Goal: Information Seeking & Learning: Learn about a topic

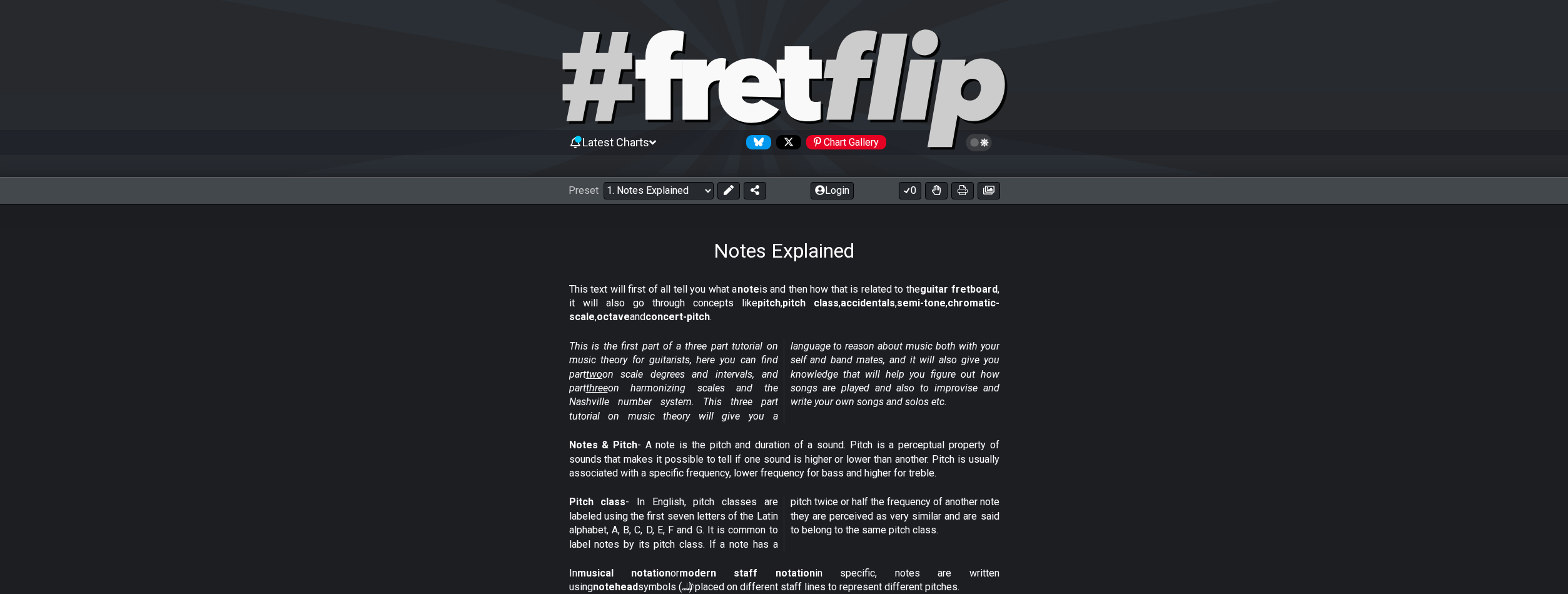
click at [692, 189] on select "Welcome to #fretflip! Initial Preset Custom Preset Minor Pentatonic Major Penta…" at bounding box center [658, 191] width 110 height 18
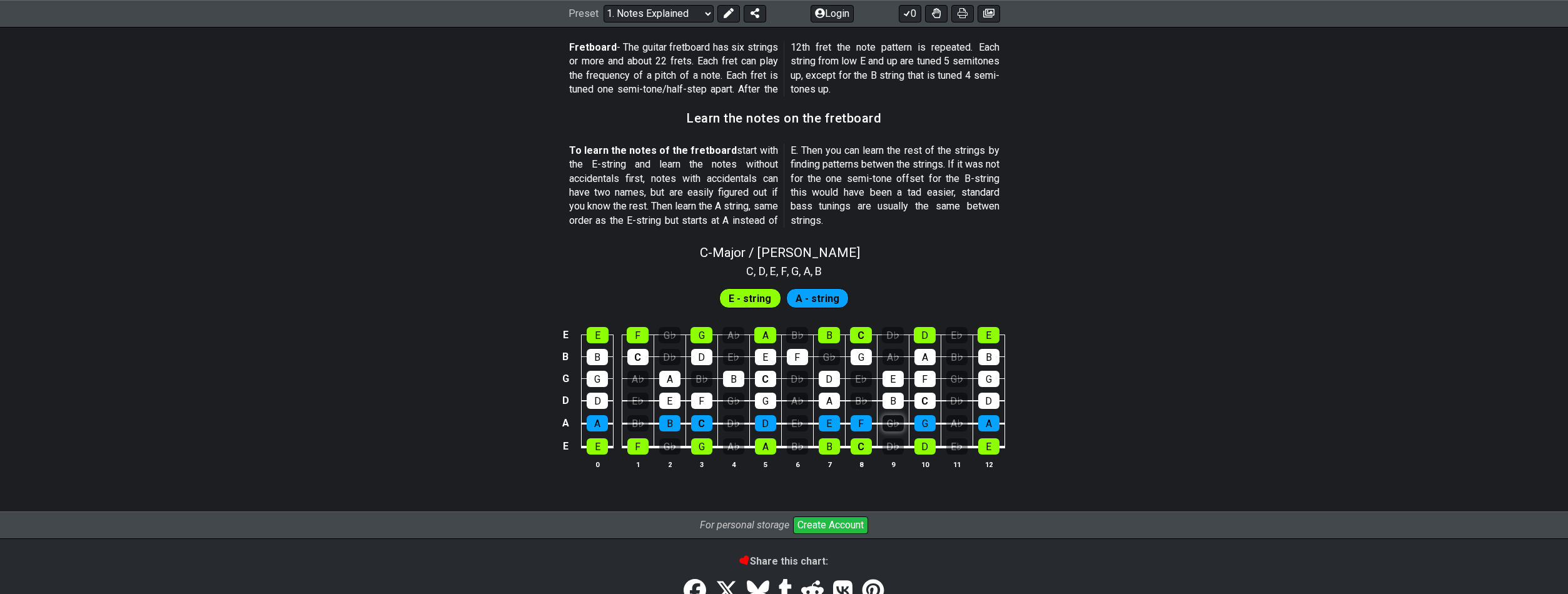
scroll to position [1073, 0]
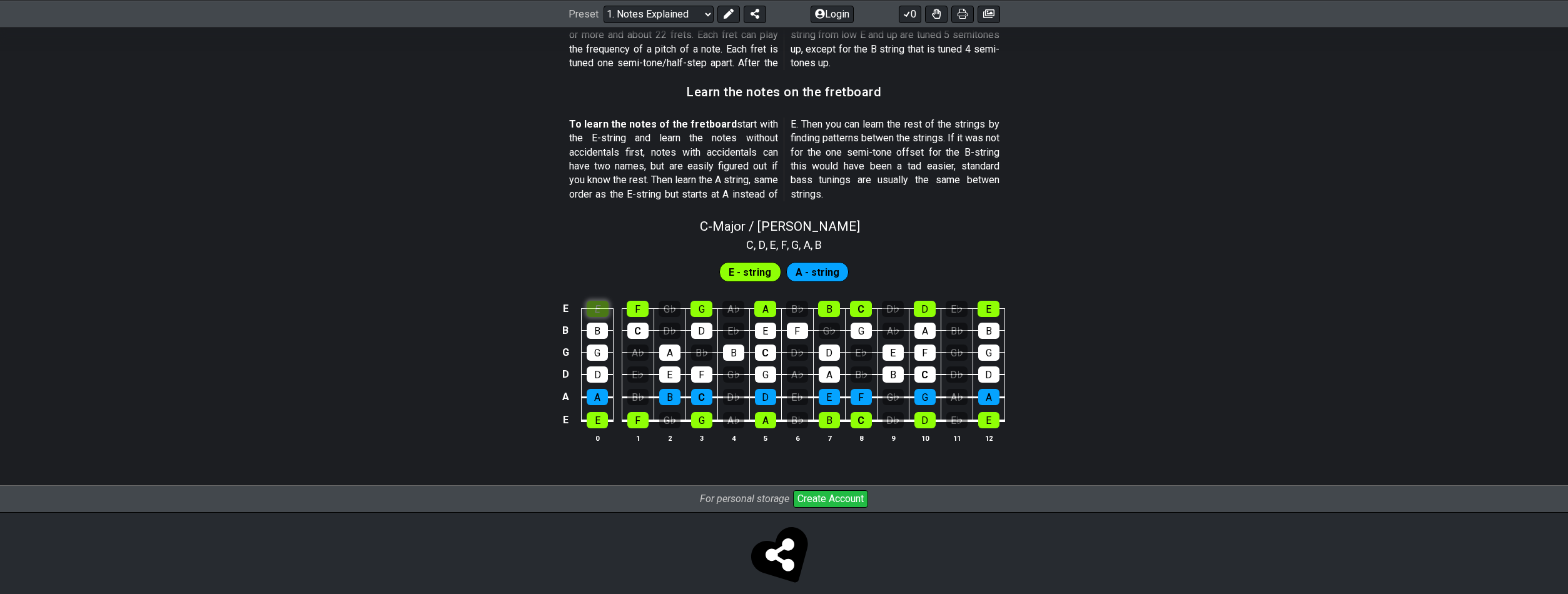
click at [604, 309] on div "E" at bounding box center [597, 309] width 22 height 16
click at [635, 304] on div "F" at bounding box center [638, 309] width 22 height 16
click at [753, 277] on span "E - string" at bounding box center [750, 272] width 43 height 18
click at [813, 272] on span "A - string" at bounding box center [818, 272] width 44 height 18
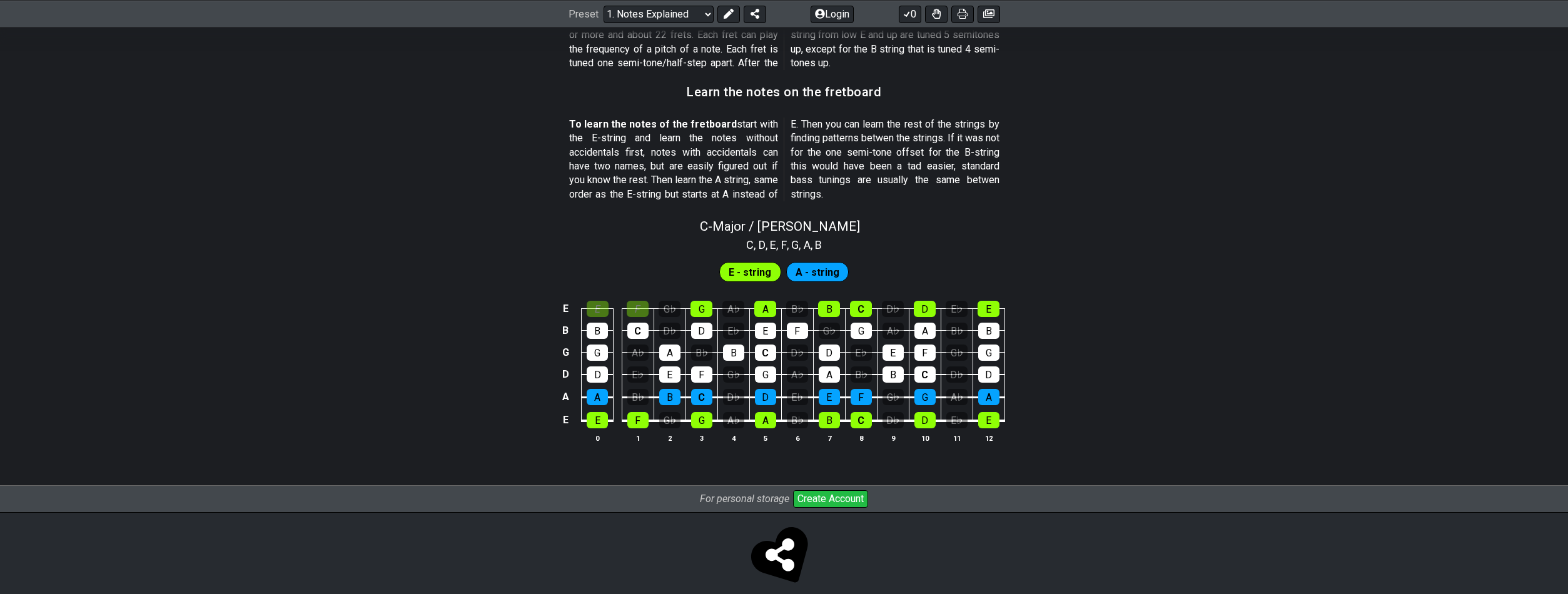
drag, startPoint x: 813, startPoint y: 272, endPoint x: 785, endPoint y: 272, distance: 28.0
click at [802, 272] on span "A - string" at bounding box center [818, 272] width 44 height 18
click at [756, 272] on span "E - string" at bounding box center [750, 272] width 43 height 18
drag, startPoint x: 756, startPoint y: 272, endPoint x: 715, endPoint y: 283, distance: 42.4
click at [755, 272] on span "E - string" at bounding box center [750, 272] width 43 height 18
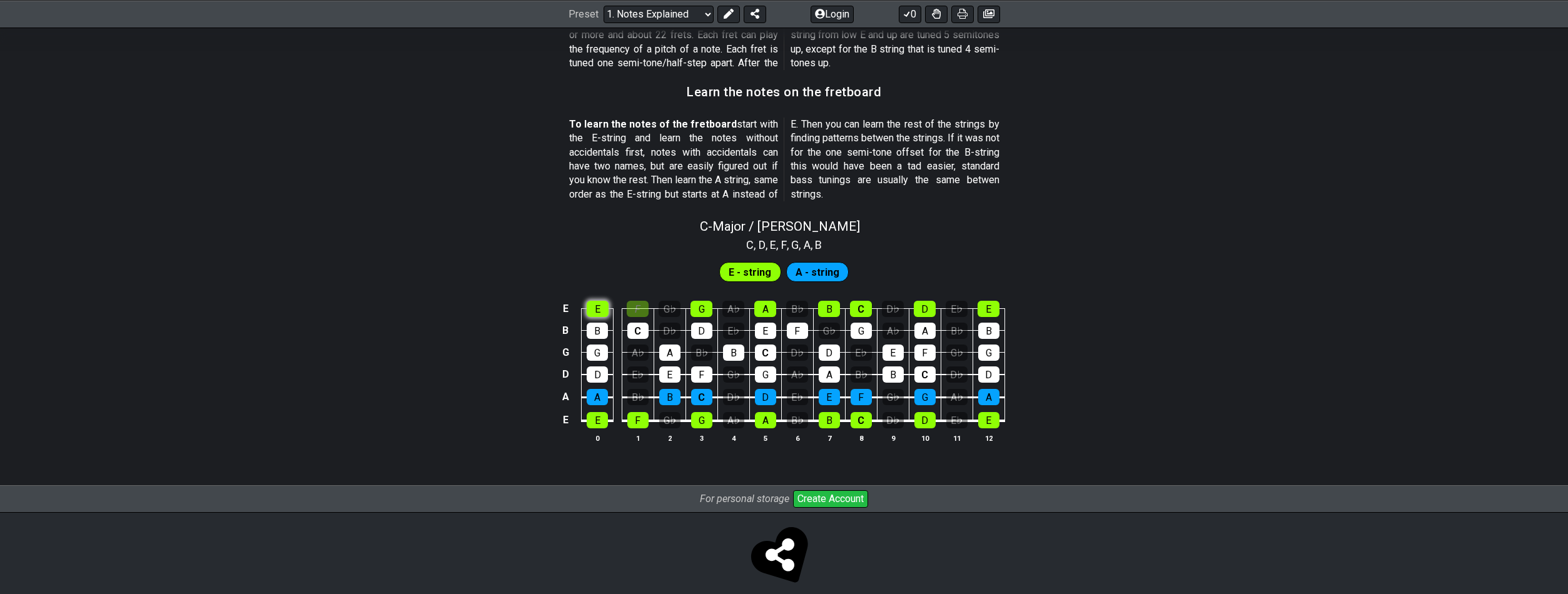
click at [600, 307] on div "E" at bounding box center [597, 309] width 22 height 16
click at [638, 304] on div "F" at bounding box center [638, 309] width 22 height 16
click at [732, 358] on div "B" at bounding box center [734, 352] width 21 height 16
drag, startPoint x: 780, startPoint y: 223, endPoint x: 1104, endPoint y: 235, distance: 324.2
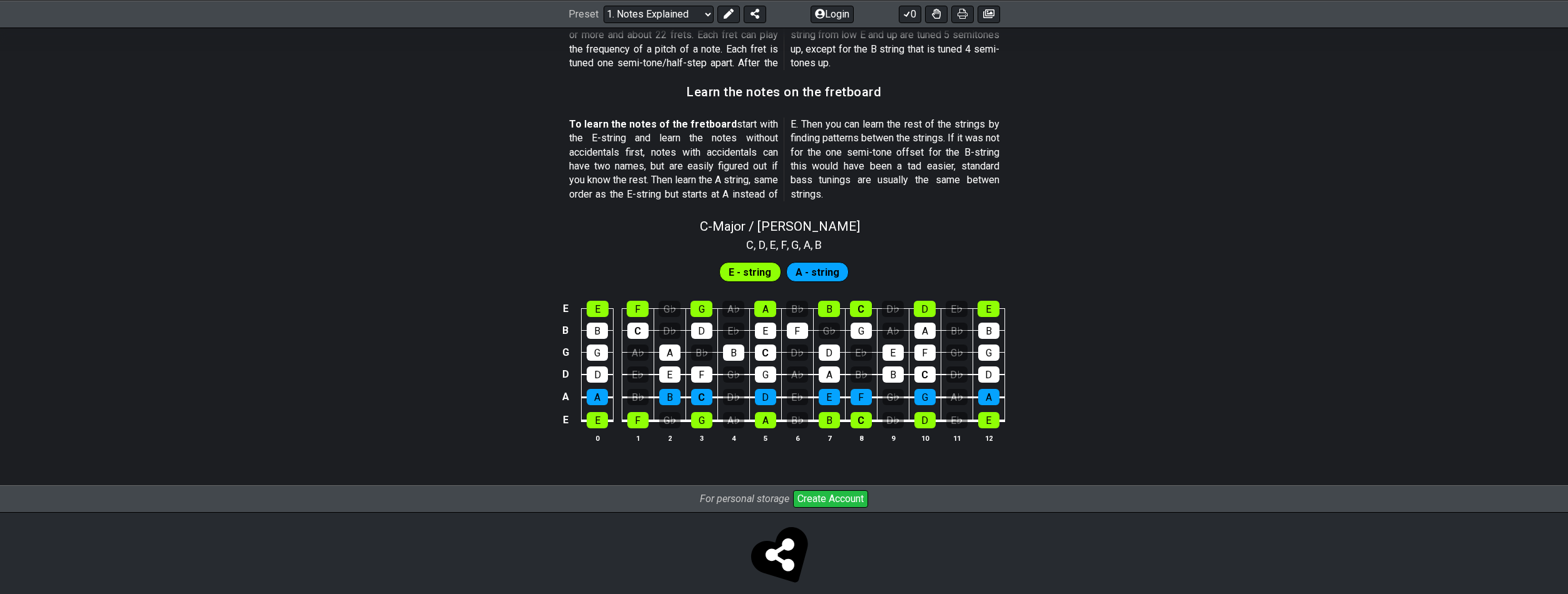
click at [1104, 235] on div "C - Major / Ionian C , D , E , F , G , A , B E - string A - string E E F G♭ G A…" at bounding box center [784, 336] width 1568 height 249
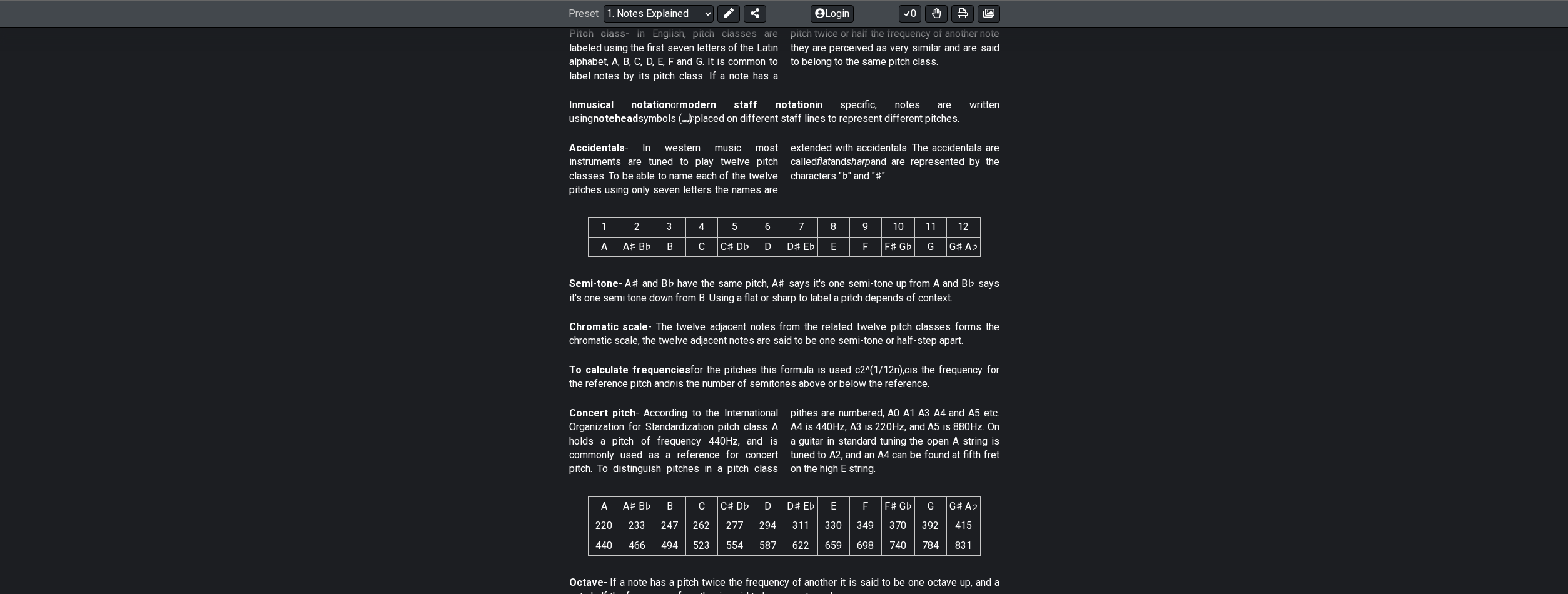
scroll to position [495, 0]
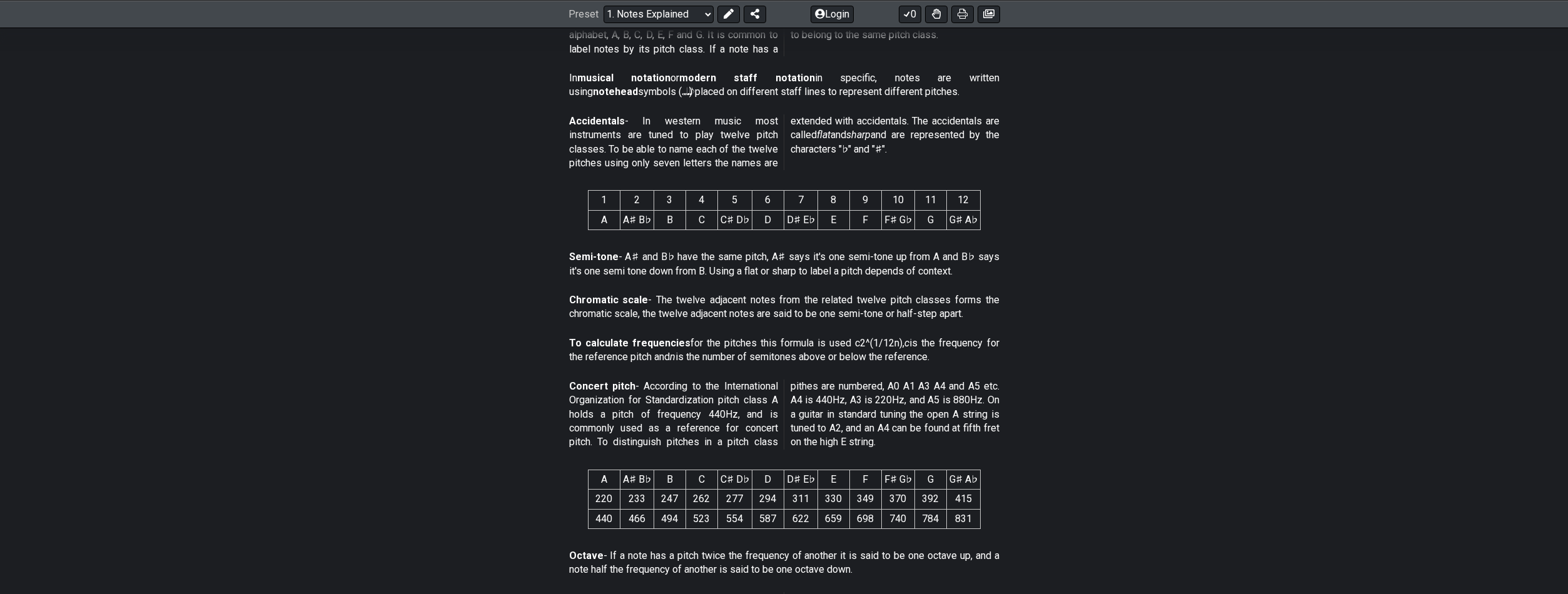
click at [1061, 351] on section "To calculate frequencies for the pitches this formula is used c2^(1/12n), c is …" at bounding box center [784, 353] width 1568 height 43
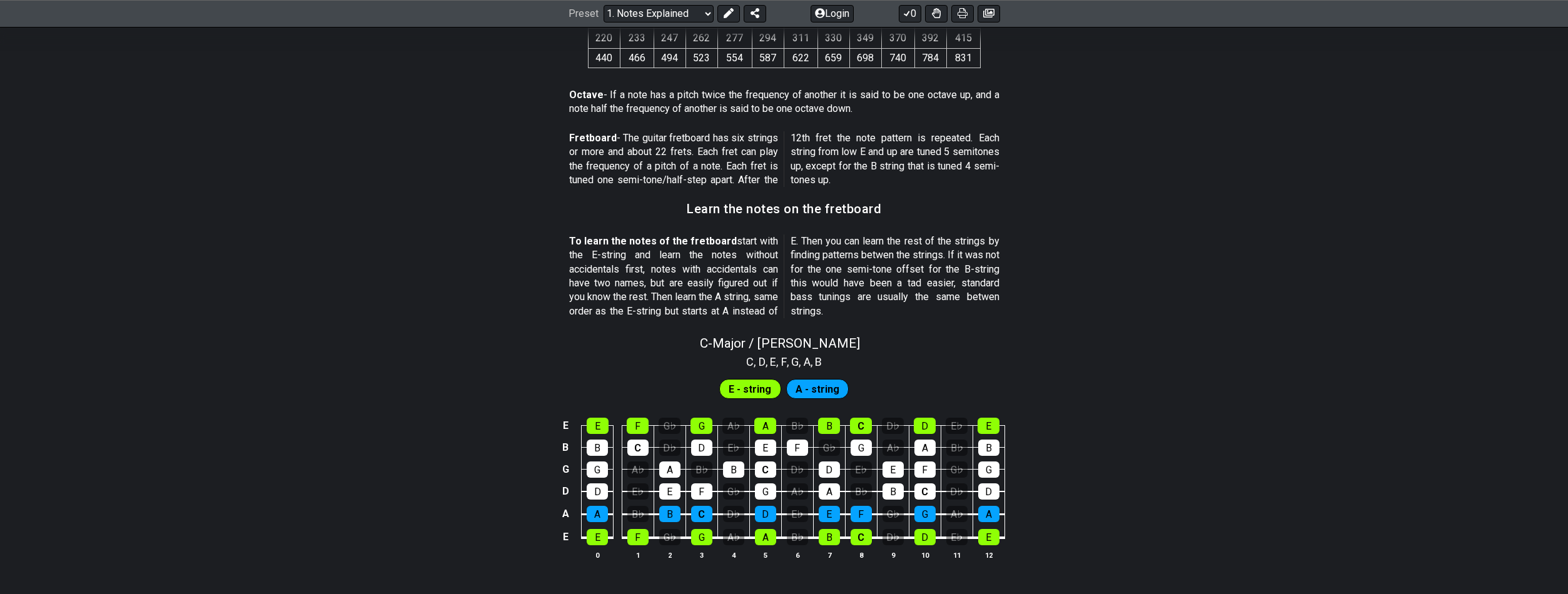
scroll to position [990, 0]
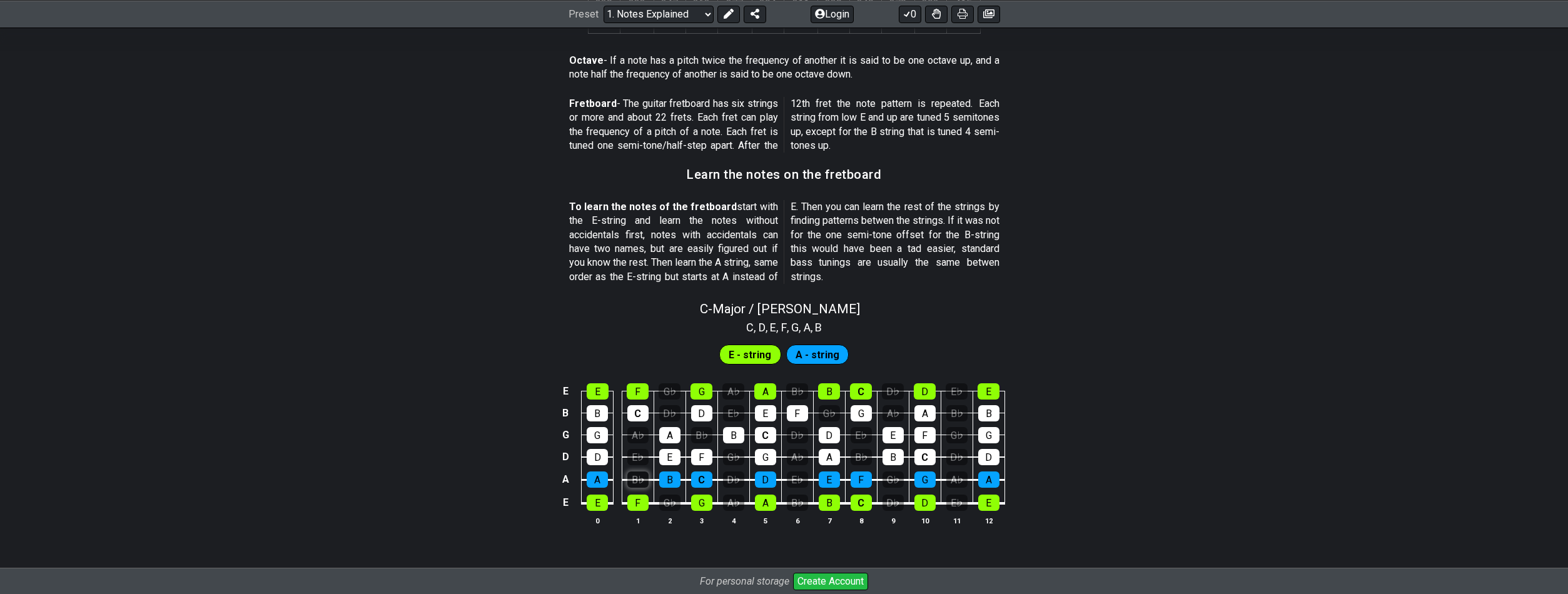
click at [637, 479] on div "B♭" at bounding box center [638, 479] width 21 height 16
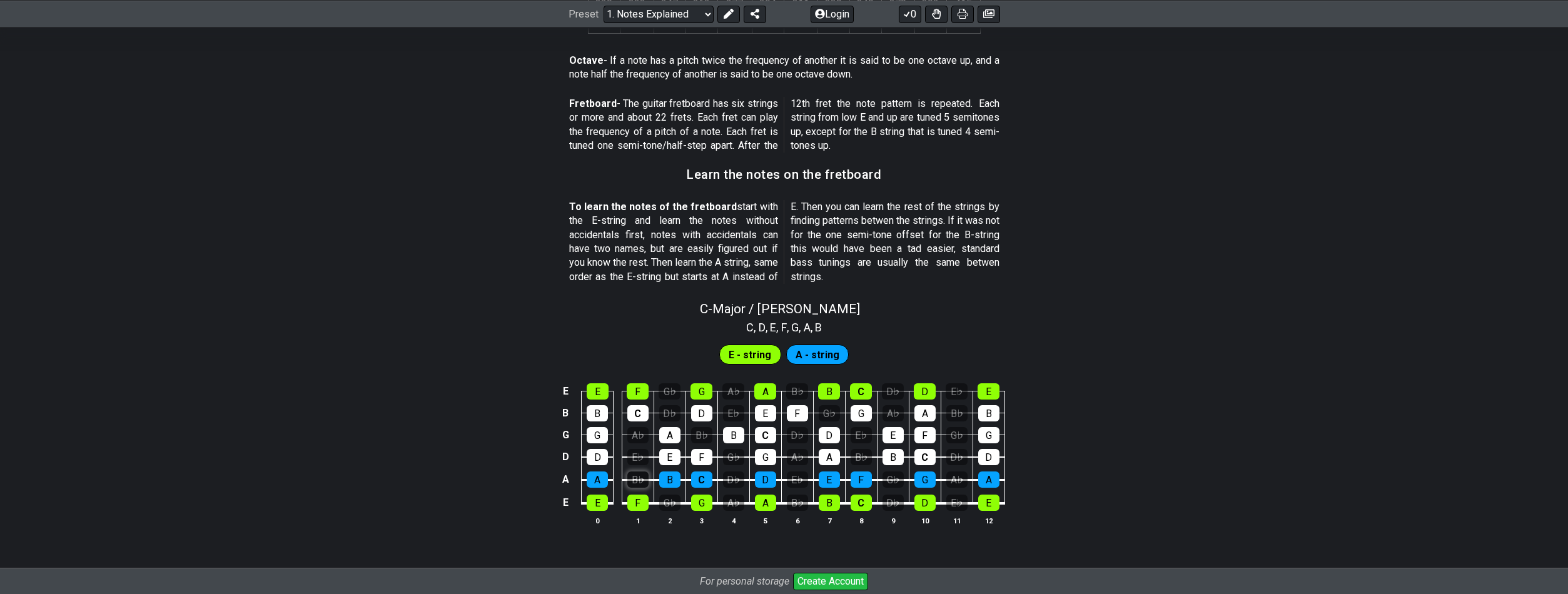
click at [637, 479] on div "B♭" at bounding box center [638, 479] width 21 height 16
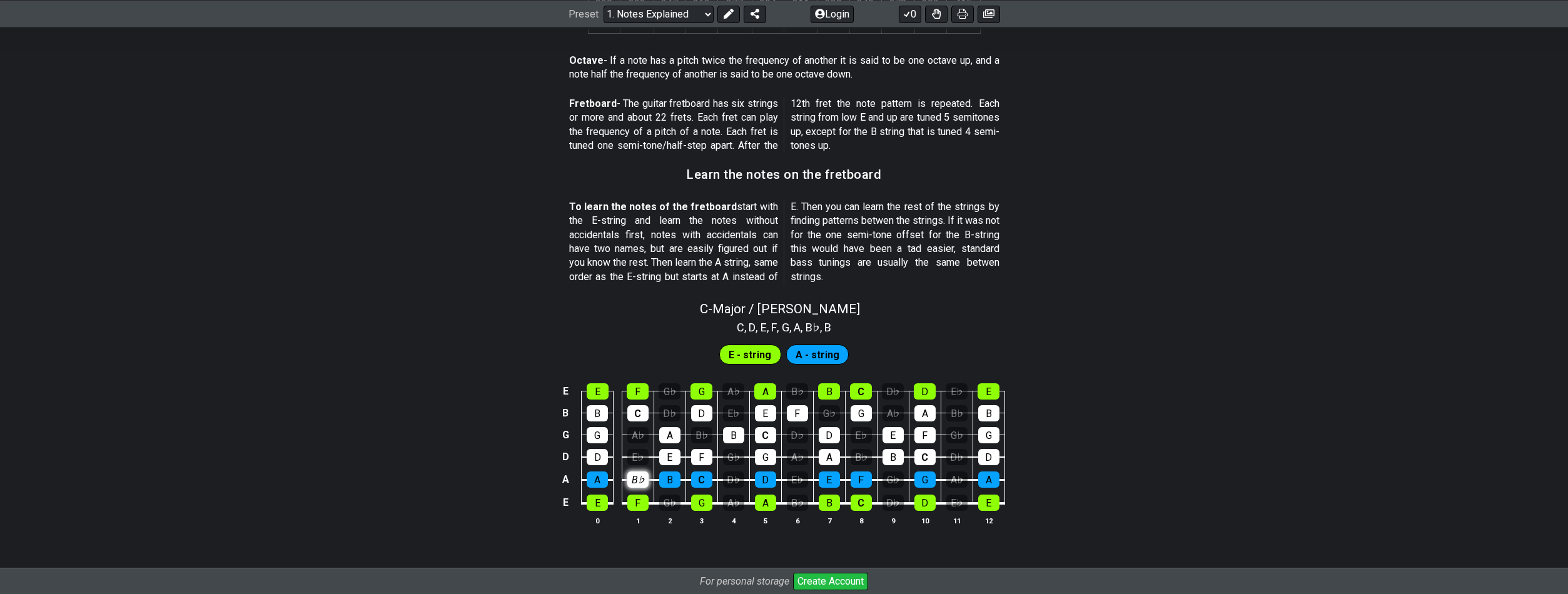
click at [637, 479] on div "B♭" at bounding box center [638, 479] width 21 height 16
click at [641, 460] on div "E♭" at bounding box center [638, 457] width 21 height 16
click at [642, 445] on td "E♭" at bounding box center [637, 446] width 32 height 23
drag, startPoint x: 636, startPoint y: 482, endPoint x: 641, endPoint y: 458, distance: 24.5
click at [636, 479] on div "B♭" at bounding box center [638, 479] width 21 height 16
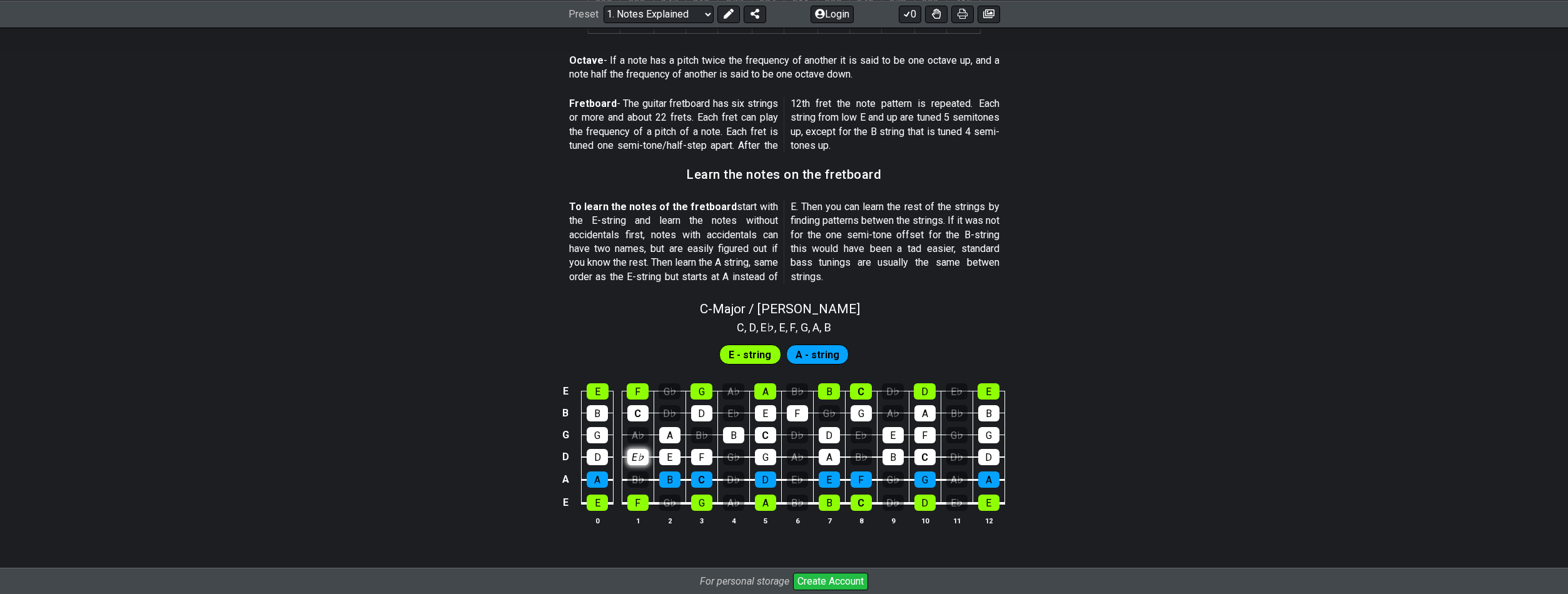
click at [641, 458] on div "E♭" at bounding box center [638, 457] width 21 height 16
click at [596, 393] on div "E" at bounding box center [597, 391] width 22 height 16
click at [586, 416] on td "G" at bounding box center [597, 423] width 32 height 22
click at [600, 416] on div "B" at bounding box center [597, 413] width 21 height 16
click at [596, 438] on div "G" at bounding box center [597, 435] width 21 height 16
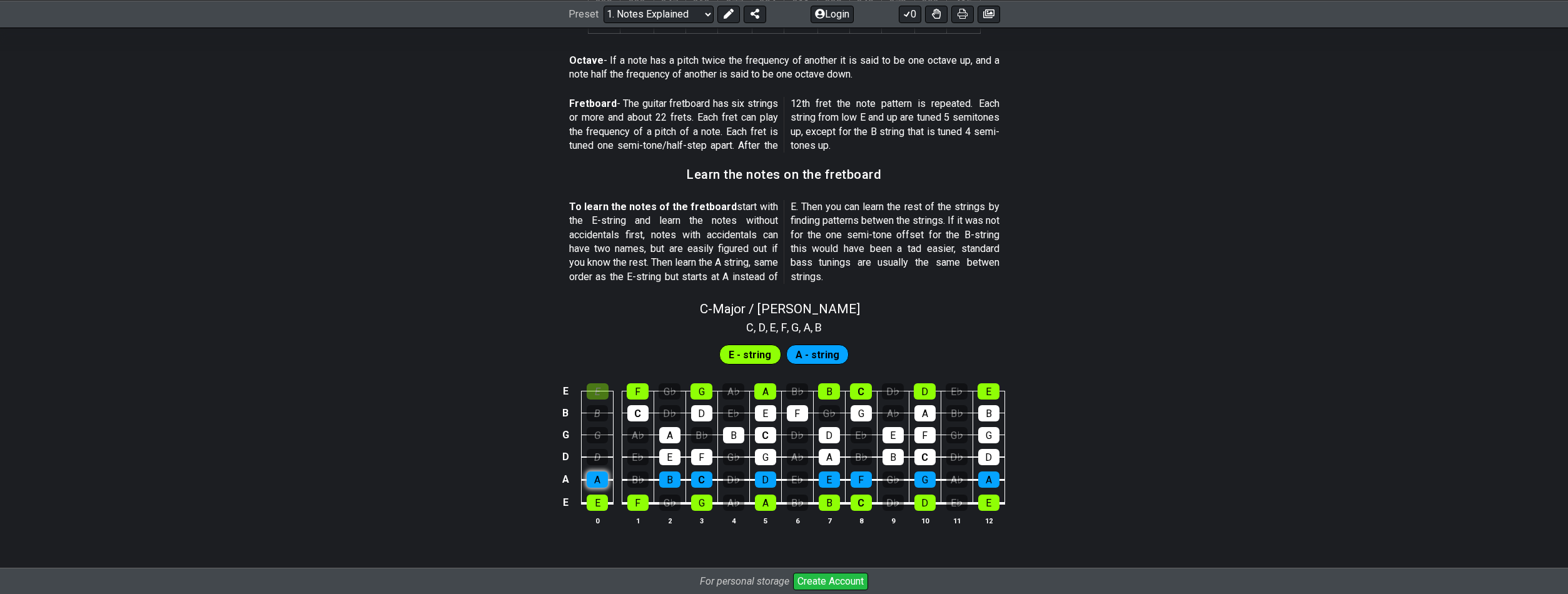
drag, startPoint x: 596, startPoint y: 455, endPoint x: 596, endPoint y: 478, distance: 23.0
click at [596, 455] on div "D" at bounding box center [597, 457] width 21 height 16
click at [596, 478] on div "A" at bounding box center [597, 479] width 21 height 16
click at [596, 501] on div "E" at bounding box center [597, 502] width 21 height 16
click at [632, 398] on div "F" at bounding box center [638, 391] width 22 height 16
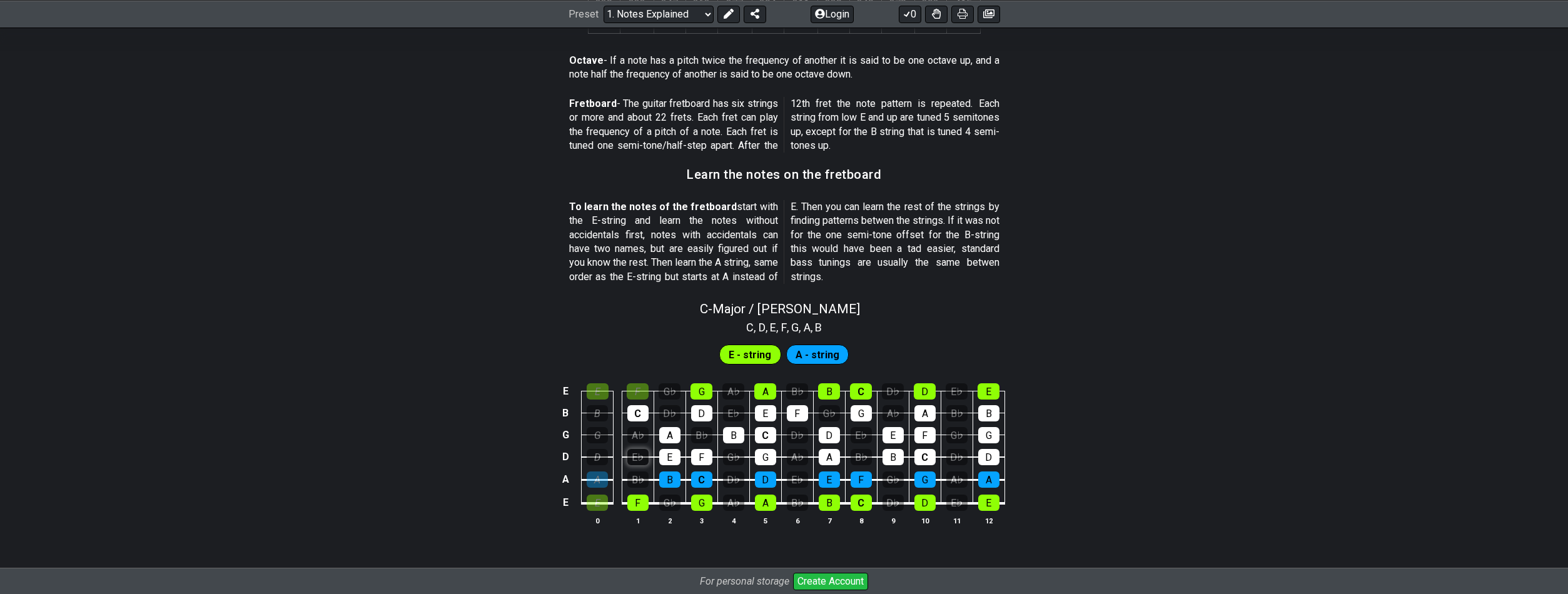
drag, startPoint x: 640, startPoint y: 413, endPoint x: 643, endPoint y: 452, distance: 39.1
click at [640, 414] on div "C" at bounding box center [638, 413] width 21 height 16
click at [640, 506] on div "F" at bounding box center [638, 502] width 21 height 16
click at [804, 362] on span "A - string" at bounding box center [818, 354] width 44 height 18
click at [806, 356] on span "A - string" at bounding box center [818, 354] width 44 height 18
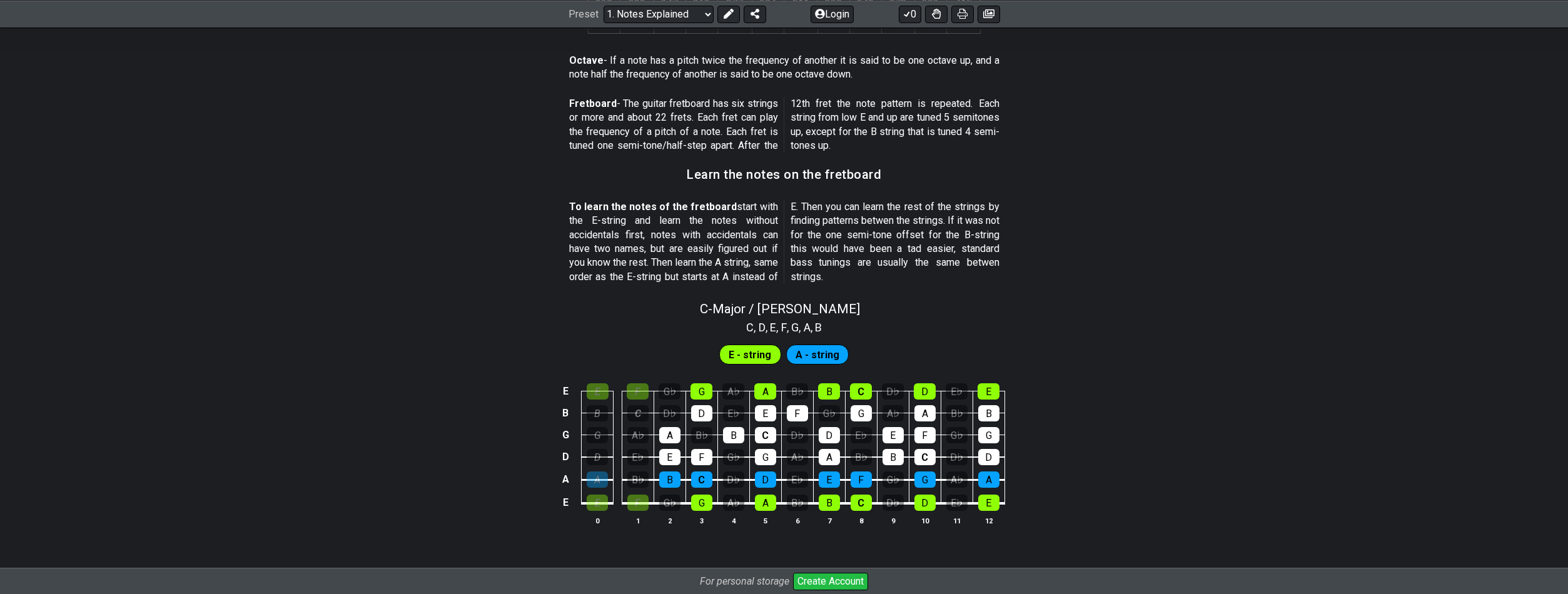
click at [806, 356] on span "A - string" at bounding box center [818, 354] width 44 height 18
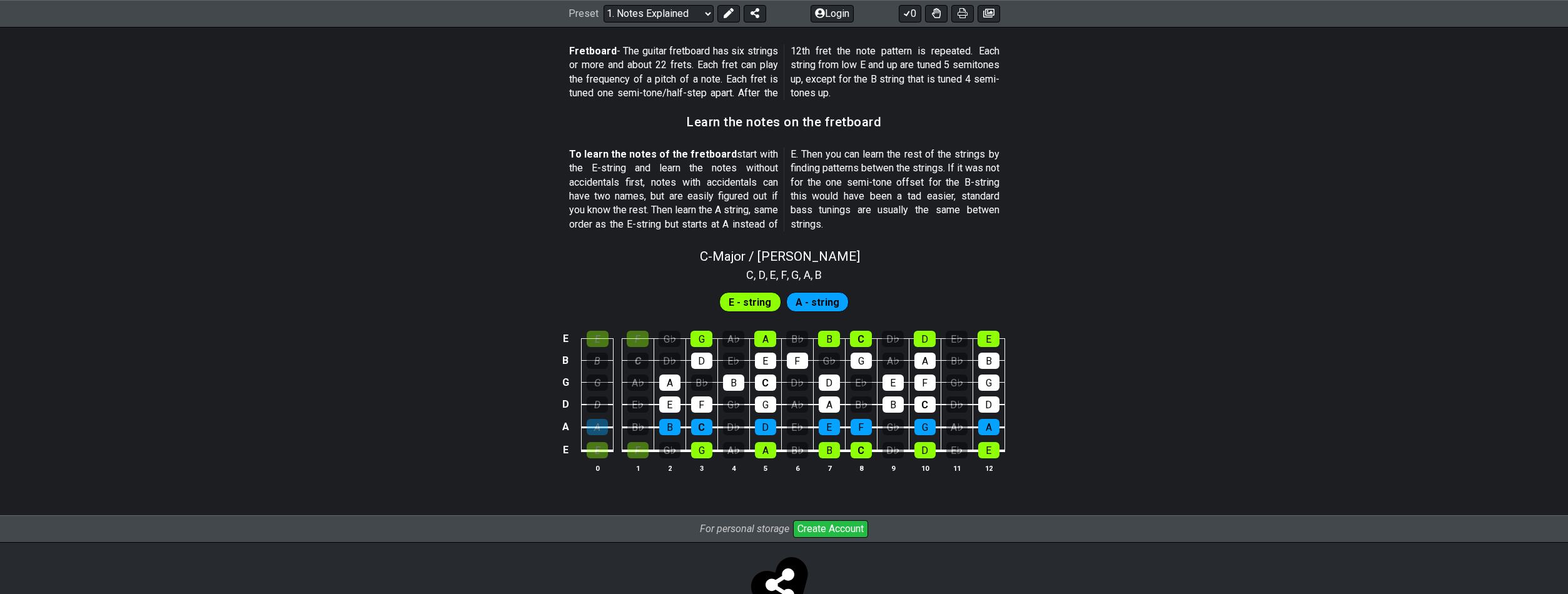
scroll to position [1088, 0]
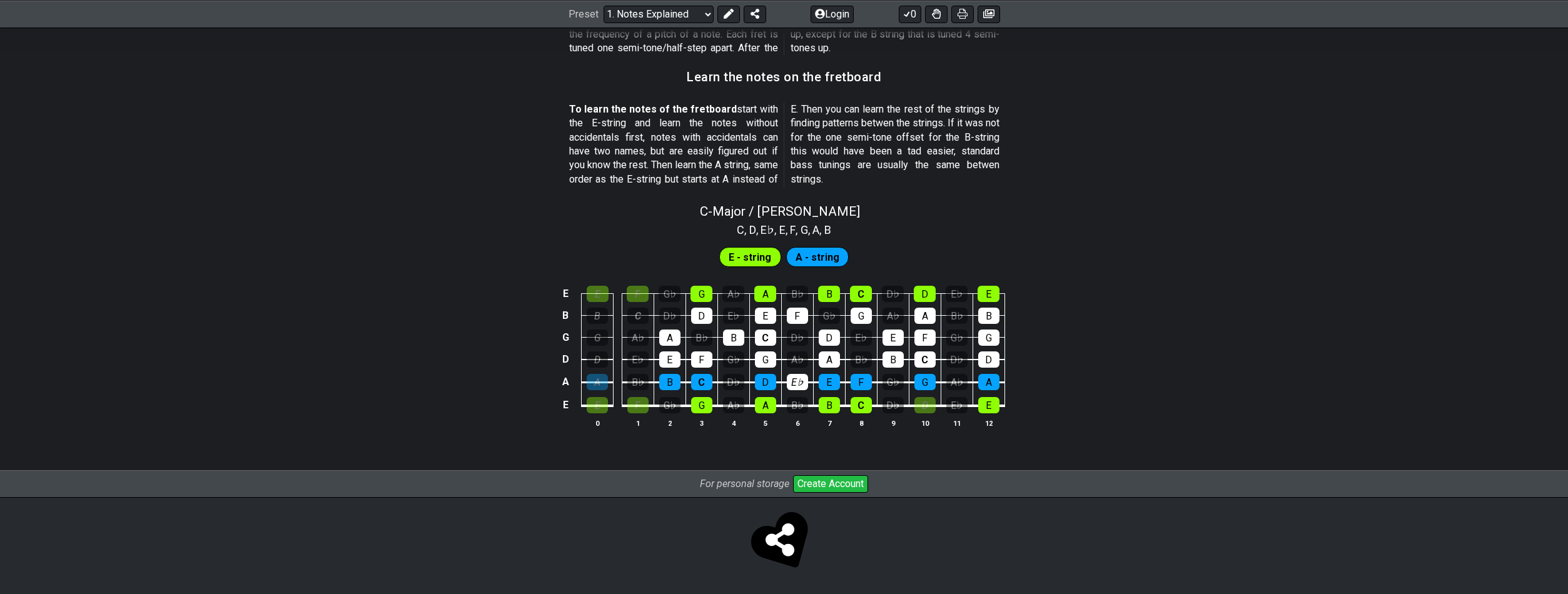
drag, startPoint x: 934, startPoint y: 399, endPoint x: 620, endPoint y: 375, distance: 314.9
click at [620, 375] on tbody "E E F G♭ G A♭ A B♭ B C D♭ D E♭ E B B C D♭ D E♭ E F G♭ G A♭ A B♭ B G G A♭ A B♭ B…" at bounding box center [781, 345] width 446 height 147
drag, startPoint x: 647, startPoint y: 376, endPoint x: 777, endPoint y: 307, distance: 147.2
click at [777, 307] on tbody "E E F G♭ G A♭ A B♭ B C D♭ D E♭ E B B C D♭ D E♭ E F G♭ G A♭ A B♭ B G G A♭ A B♭ B…" at bounding box center [781, 345] width 446 height 147
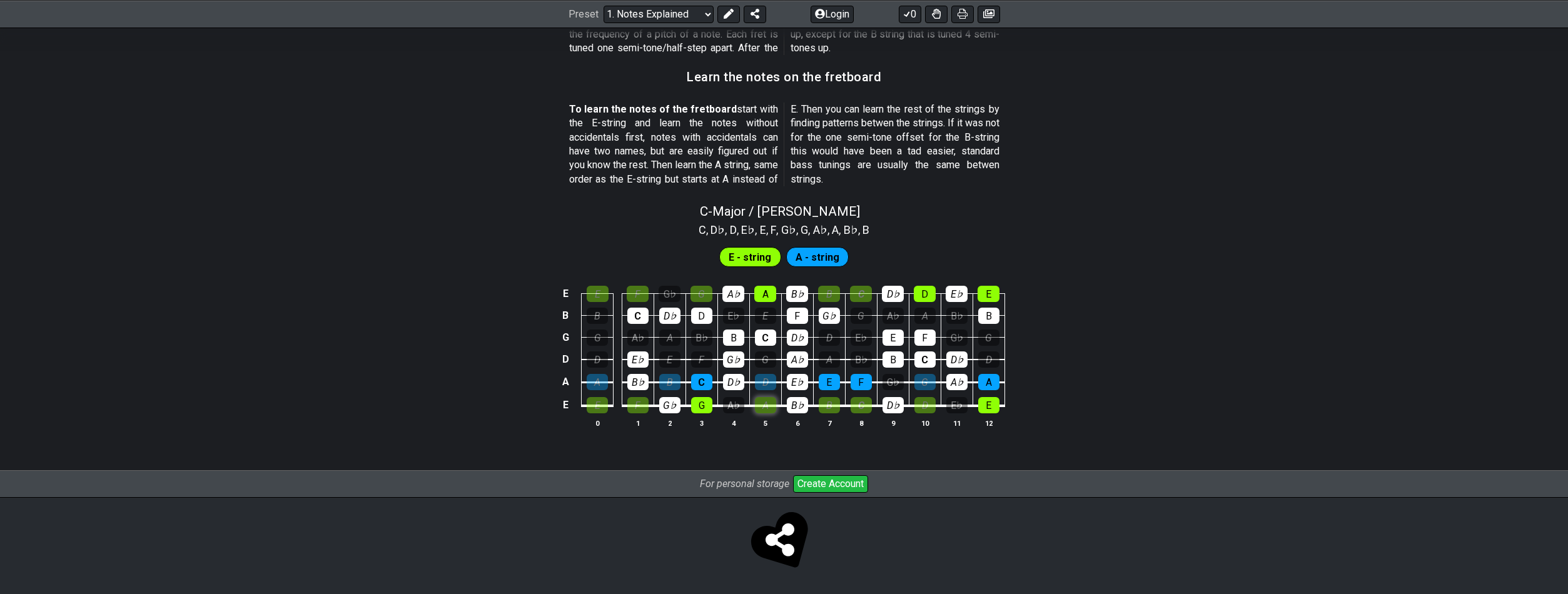
drag, startPoint x: 803, startPoint y: 299, endPoint x: 764, endPoint y: 410, distance: 117.7
click at [764, 410] on tbody "E E F G♭ G A♭ A B♭ B C D♭ D E♭ E B B C D♭ D E♭ E F G♭ G A♭ A B♭ B G G A♭ A B♭ B…" at bounding box center [781, 345] width 446 height 147
click at [632, 299] on div "F" at bounding box center [638, 294] width 22 height 16
click at [637, 410] on div "F" at bounding box center [638, 405] width 21 height 16
click at [591, 405] on div "E" at bounding box center [597, 405] width 21 height 16
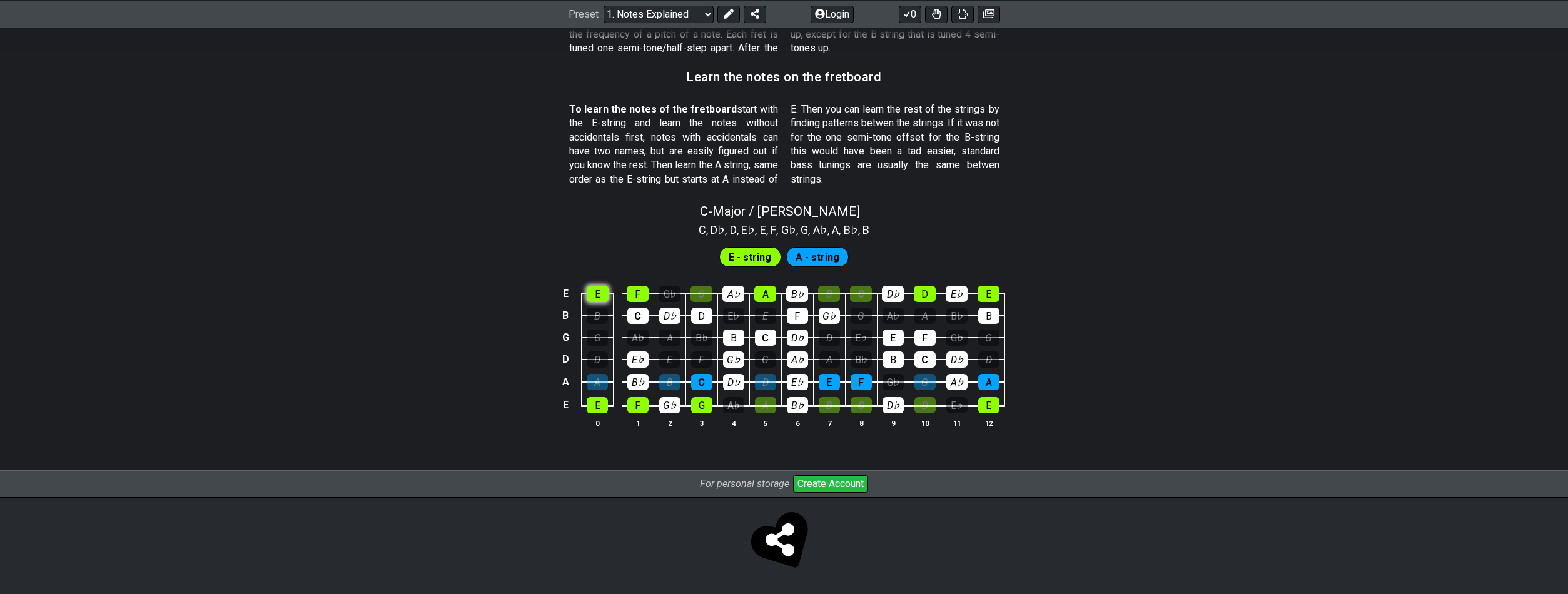
click at [593, 300] on div "E" at bounding box center [597, 294] width 22 height 16
click at [703, 291] on div "G" at bounding box center [701, 294] width 22 height 16
click at [767, 407] on div "A" at bounding box center [766, 405] width 21 height 16
click at [828, 409] on div "B" at bounding box center [829, 405] width 21 height 16
drag, startPoint x: 880, startPoint y: 408, endPoint x: 869, endPoint y: 408, distance: 11.0
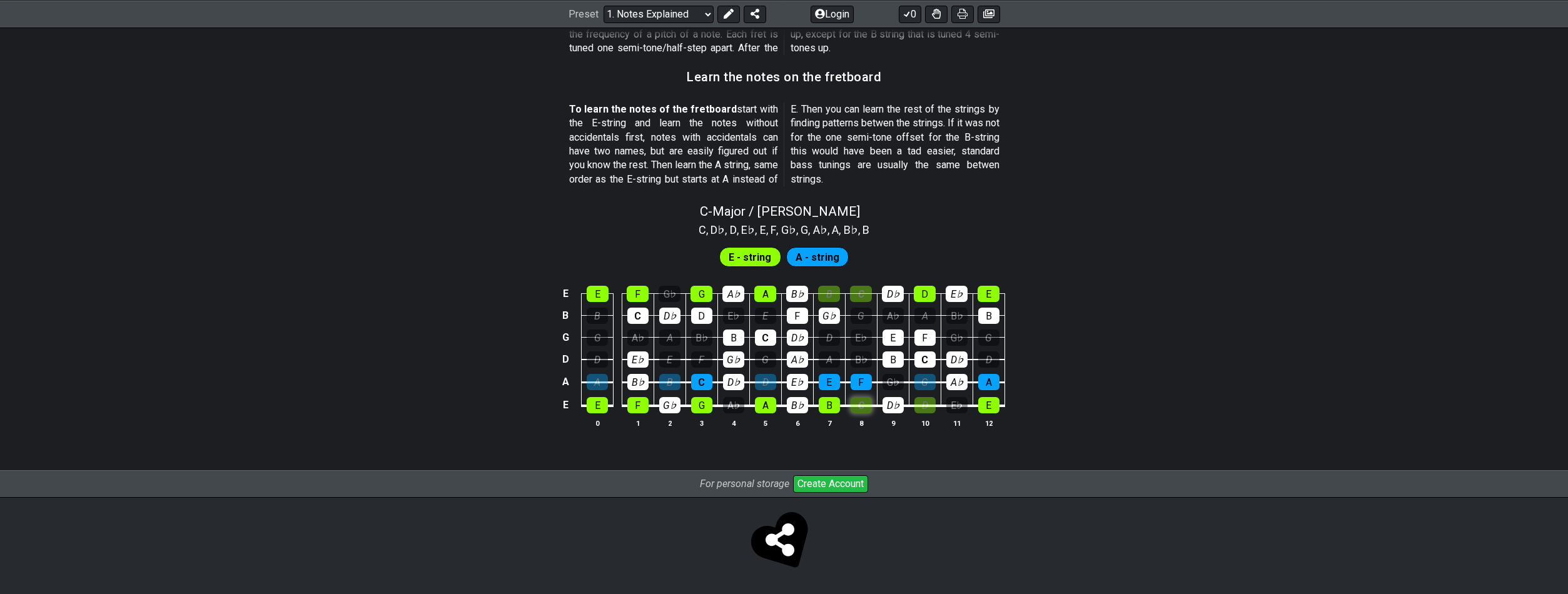
click at [880, 408] on table "E E F G♭ G A♭ A B♭ B C D♭ D E♭ E B B C D♭ D E♭ E F G♭ G A♭ A B♭ B G G A♭ A B♭ B…" at bounding box center [782, 345] width 447 height 147
click at [604, 386] on div "A" at bounding box center [597, 381] width 21 height 16
click at [664, 385] on div "B" at bounding box center [670, 381] width 21 height 16
drag, startPoint x: 762, startPoint y: 381, endPoint x: 928, endPoint y: 385, distance: 166.0
click at [763, 381] on div "D" at bounding box center [766, 381] width 21 height 16
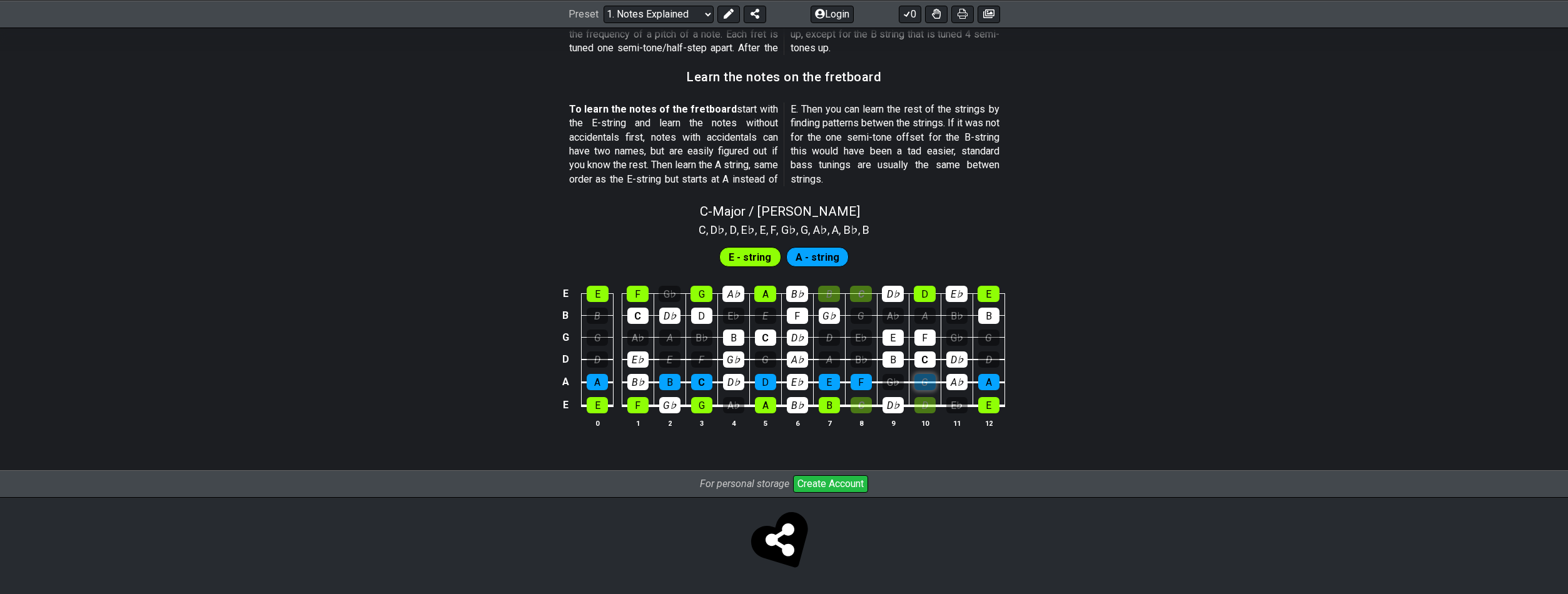
click at [932, 379] on div "G" at bounding box center [925, 381] width 21 height 16
click at [931, 400] on div "D" at bounding box center [925, 405] width 21 height 16
drag, startPoint x: 863, startPoint y: 405, endPoint x: 964, endPoint y: 410, distance: 101.1
click at [869, 405] on div "C" at bounding box center [861, 405] width 21 height 16
click at [996, 408] on div "E" at bounding box center [989, 405] width 21 height 16
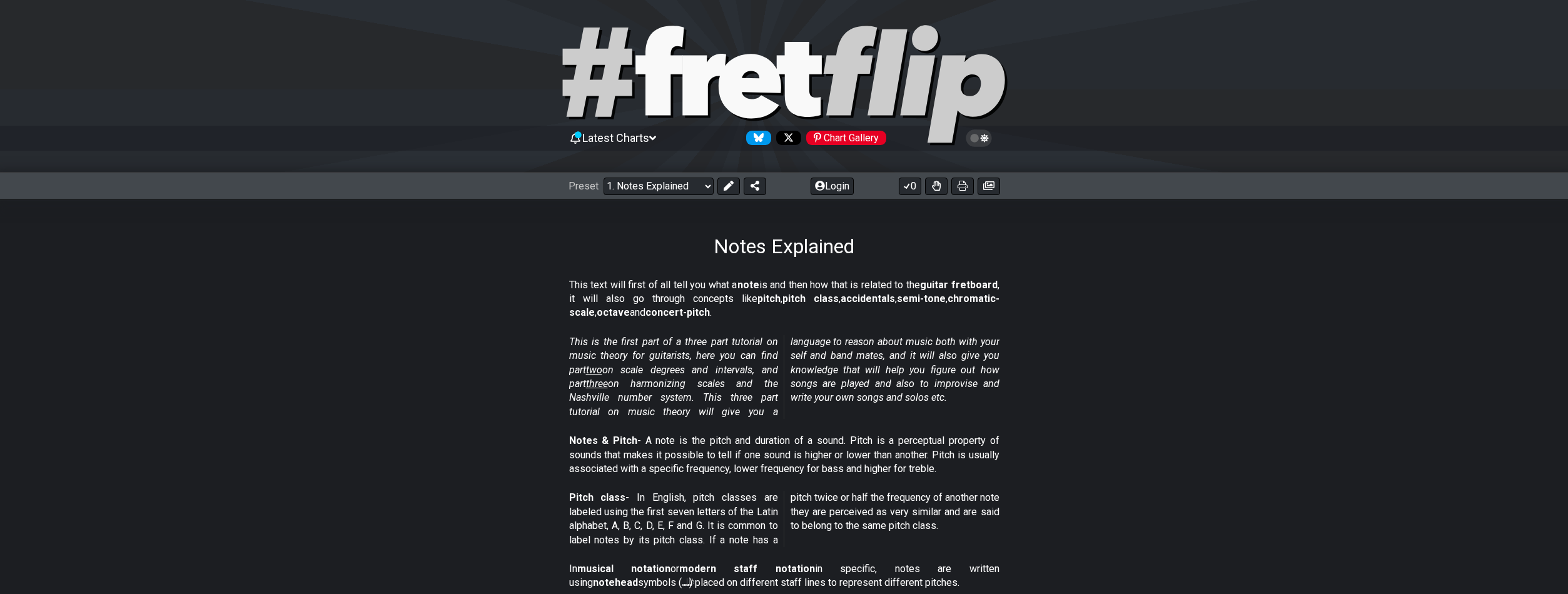
scroll to position [0, 0]
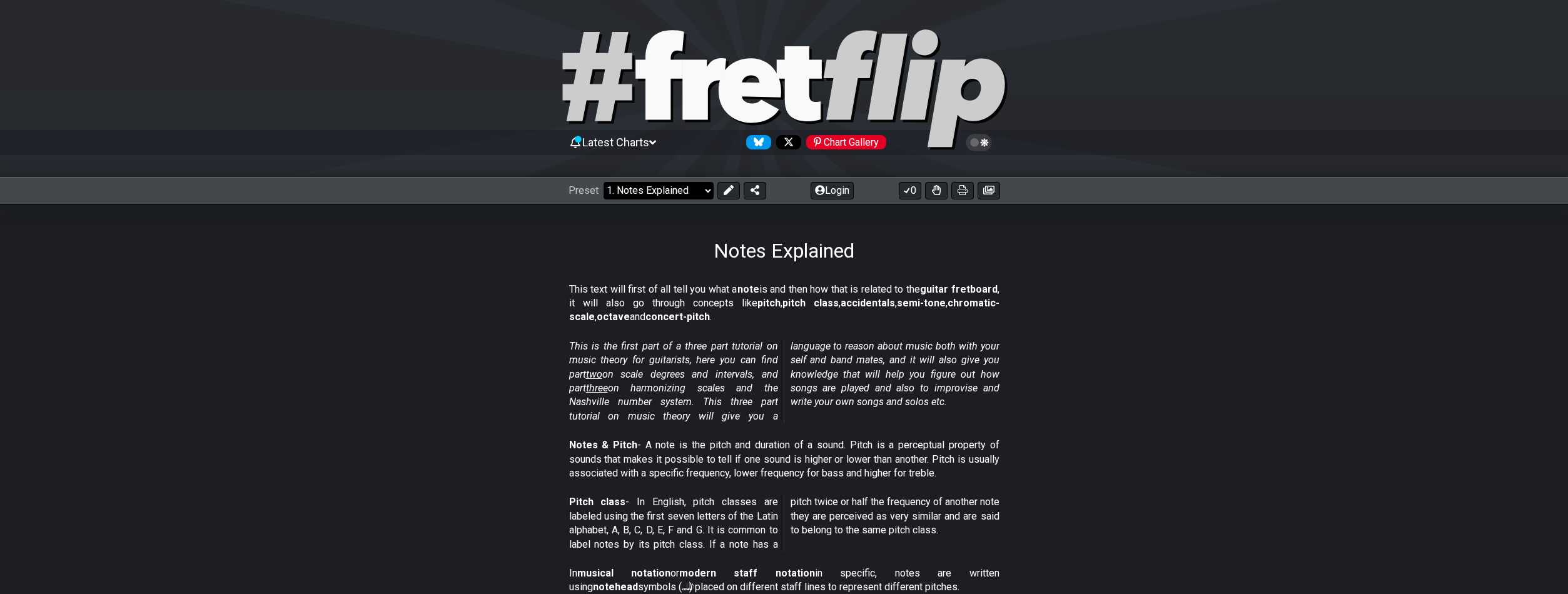
click at [604, 182] on select "Welcome to #fretflip! Initial Preset Custom Preset Minor Pentatonic Major Penta…" at bounding box center [658, 191] width 110 height 18
click option "2. Scale Degrees" at bounding box center [0, 0] width 0 height 0
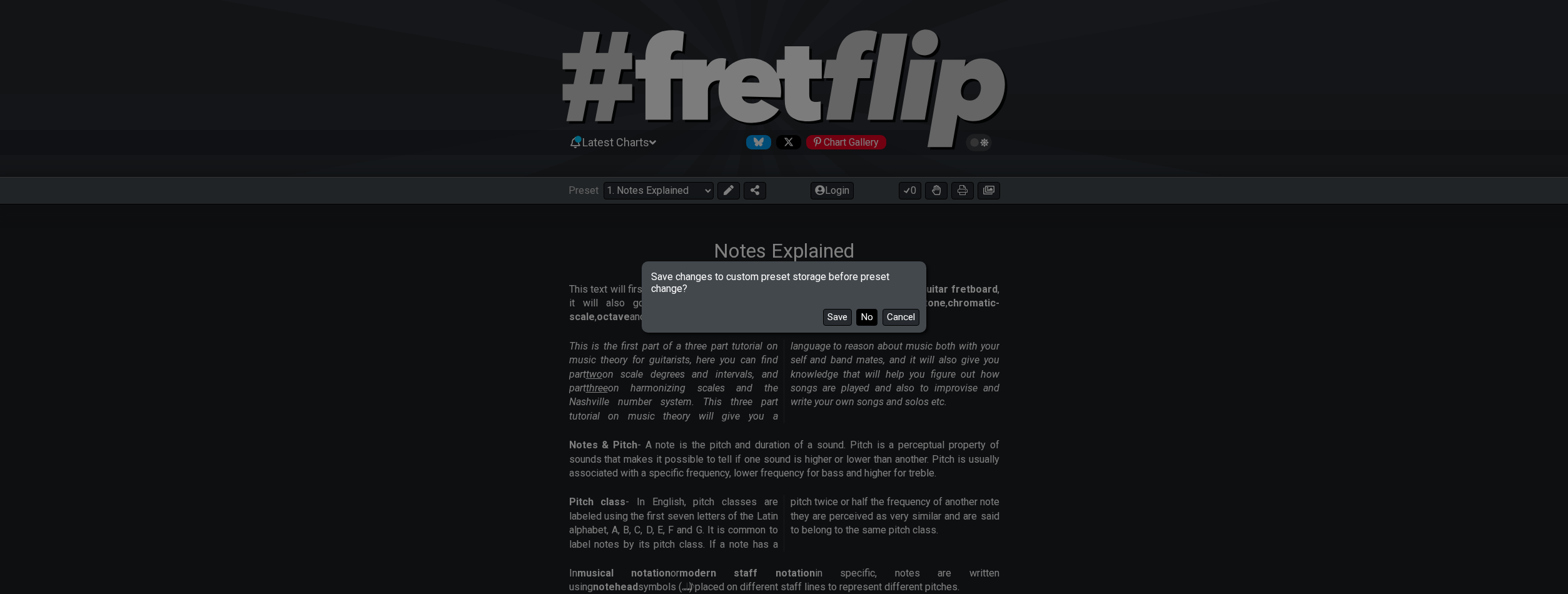
click at [858, 317] on button "No" at bounding box center [867, 317] width 21 height 17
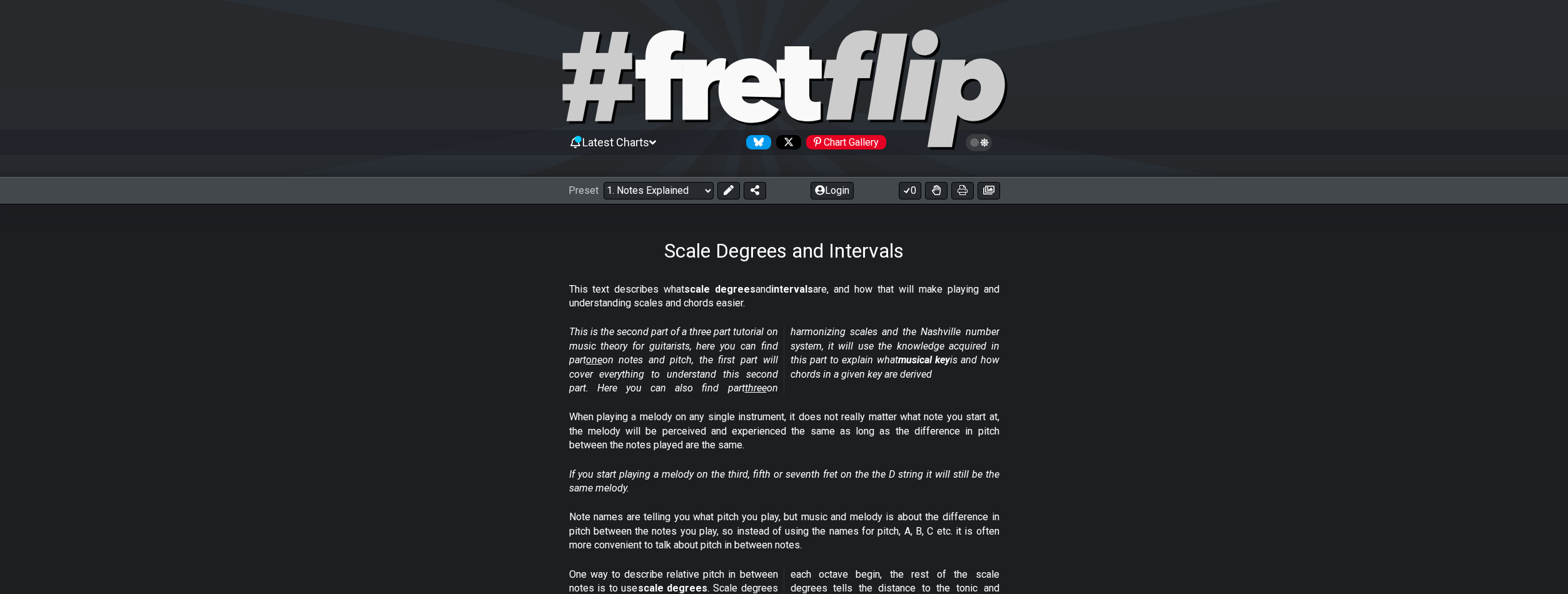
select select "/scale-degrees-and-intervals"
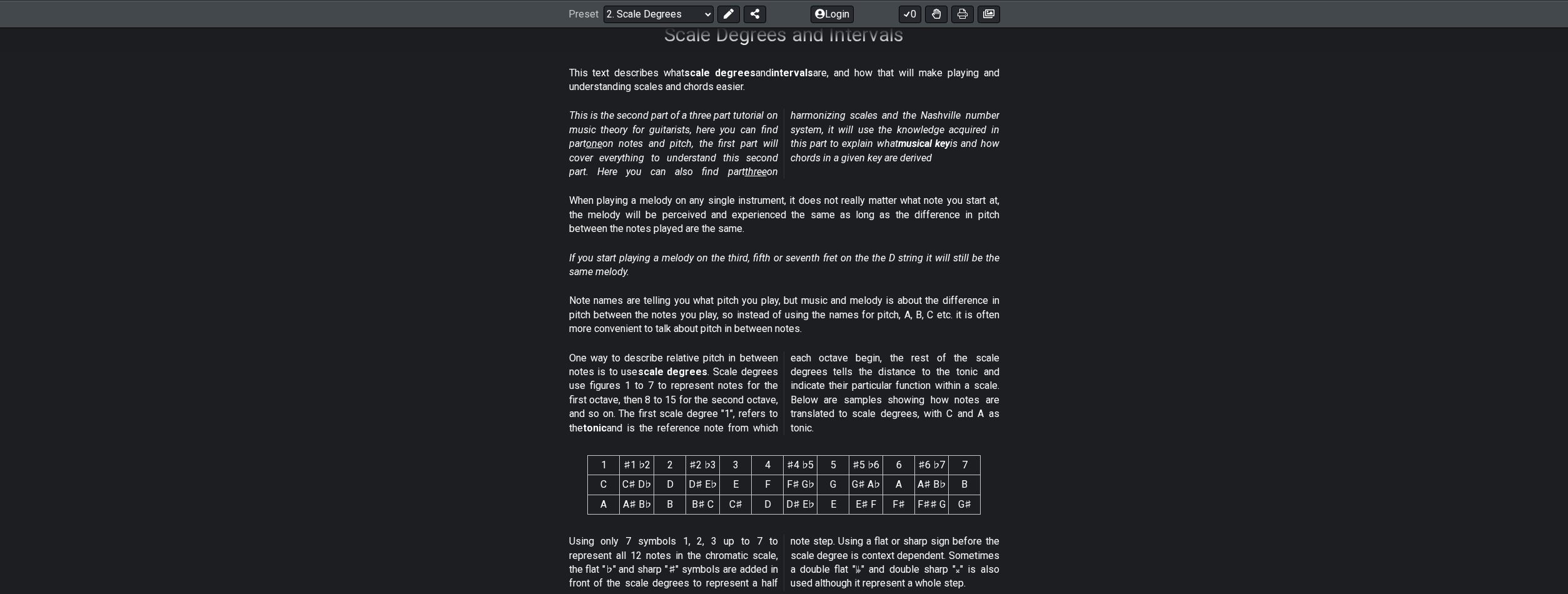
scroll to position [248, 0]
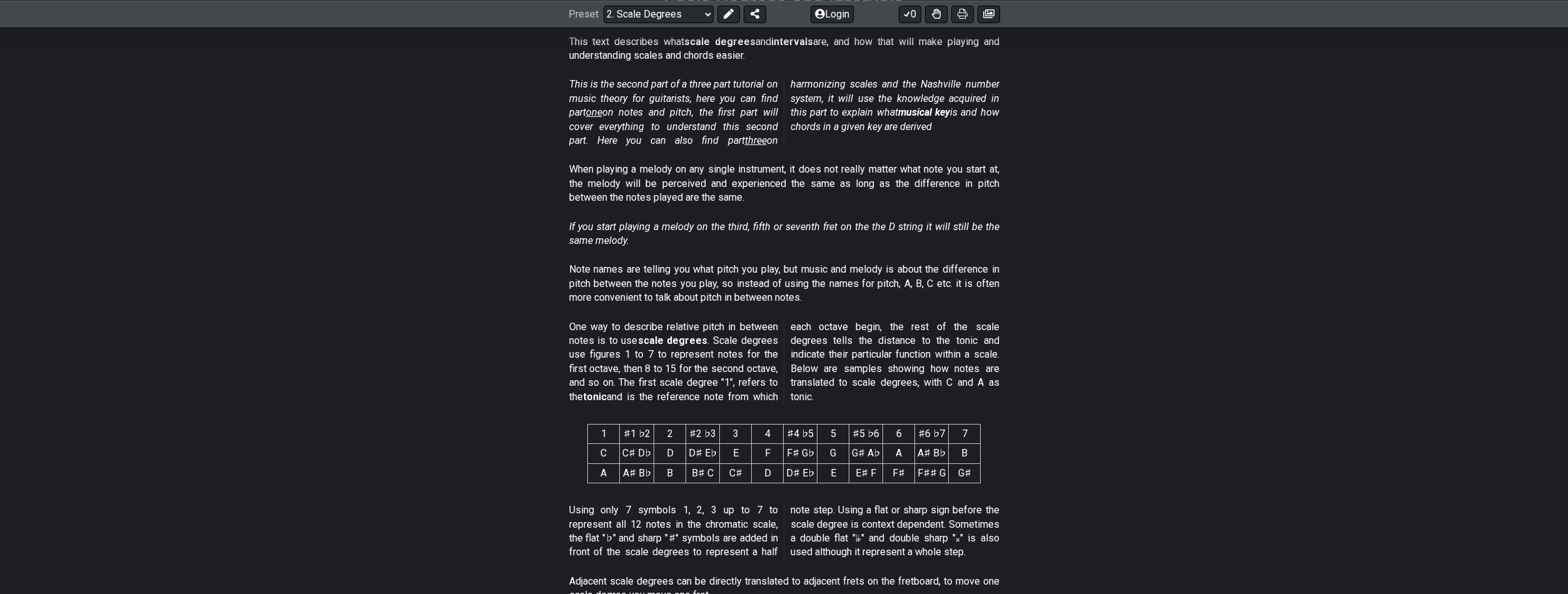
click at [735, 254] on div "If you start playing a melody on the third, fifth or seventh fret on the the D …" at bounding box center [784, 236] width 431 height 43
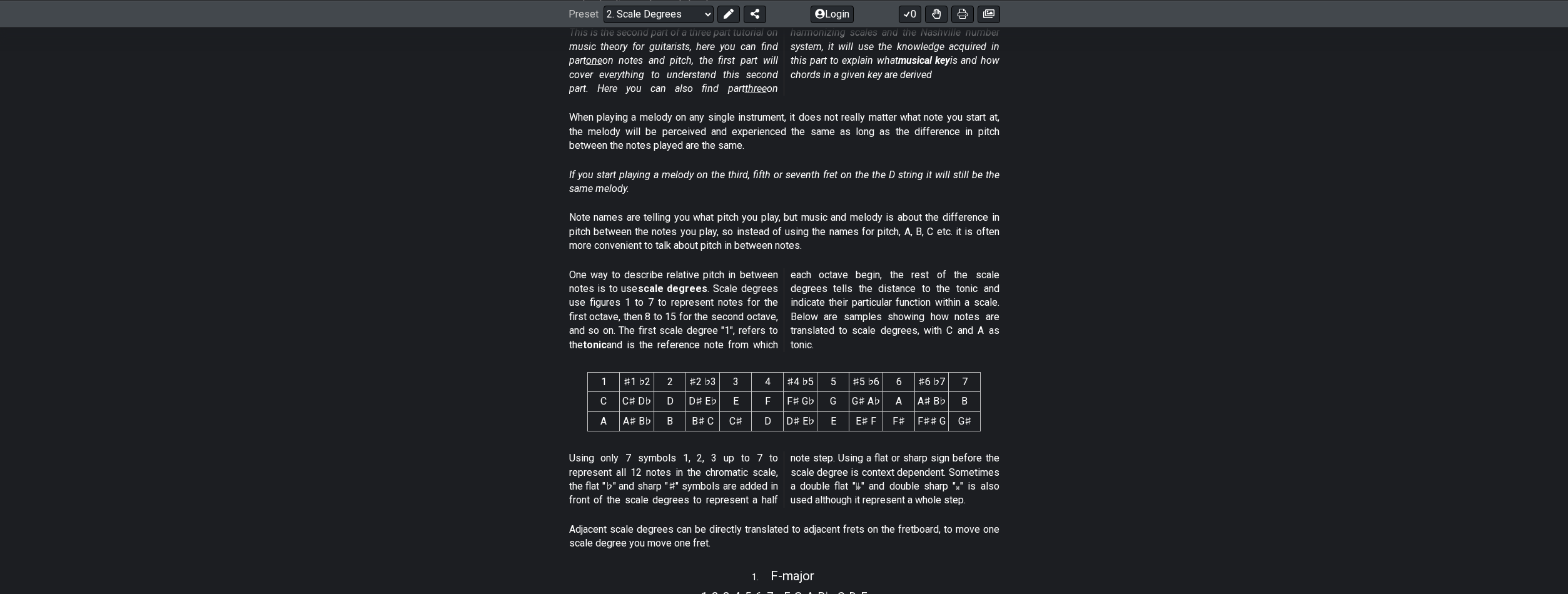
scroll to position [330, 0]
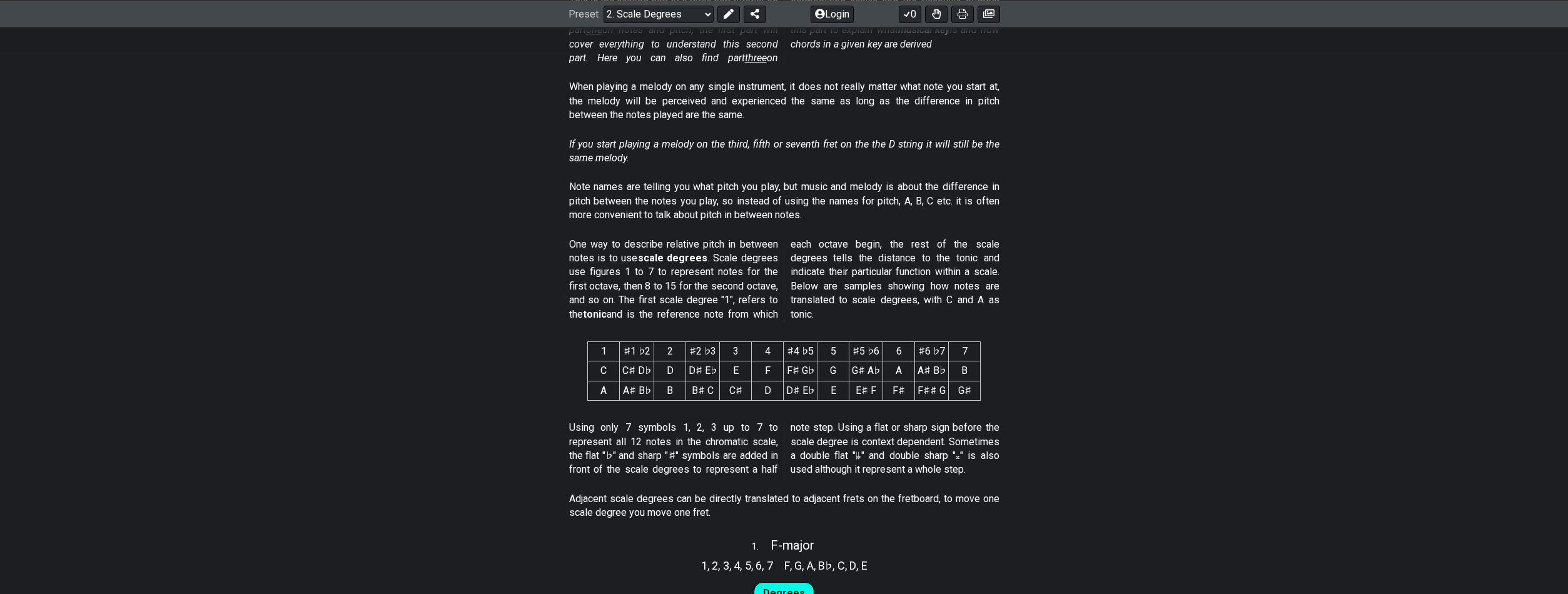
click at [727, 253] on p "One way to describe relative pitch in between notes is to use scale degrees . S…" at bounding box center [784, 280] width 431 height 84
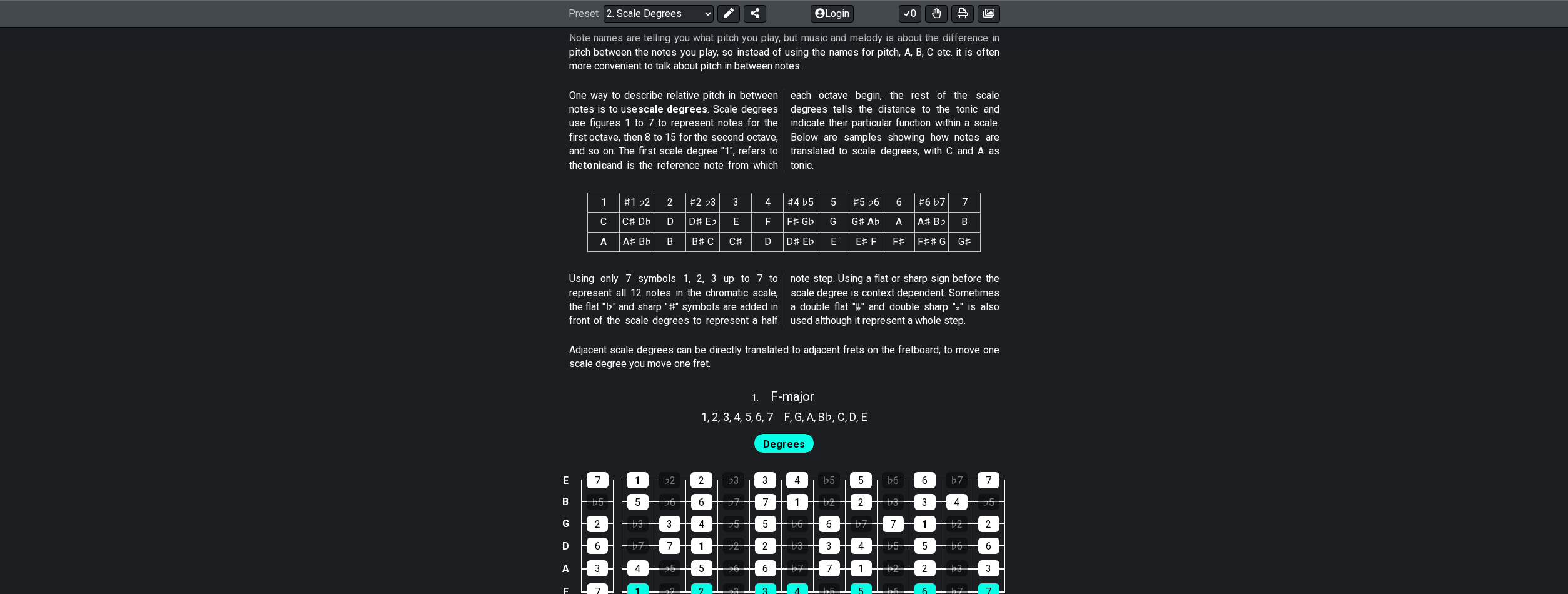
scroll to position [495, 0]
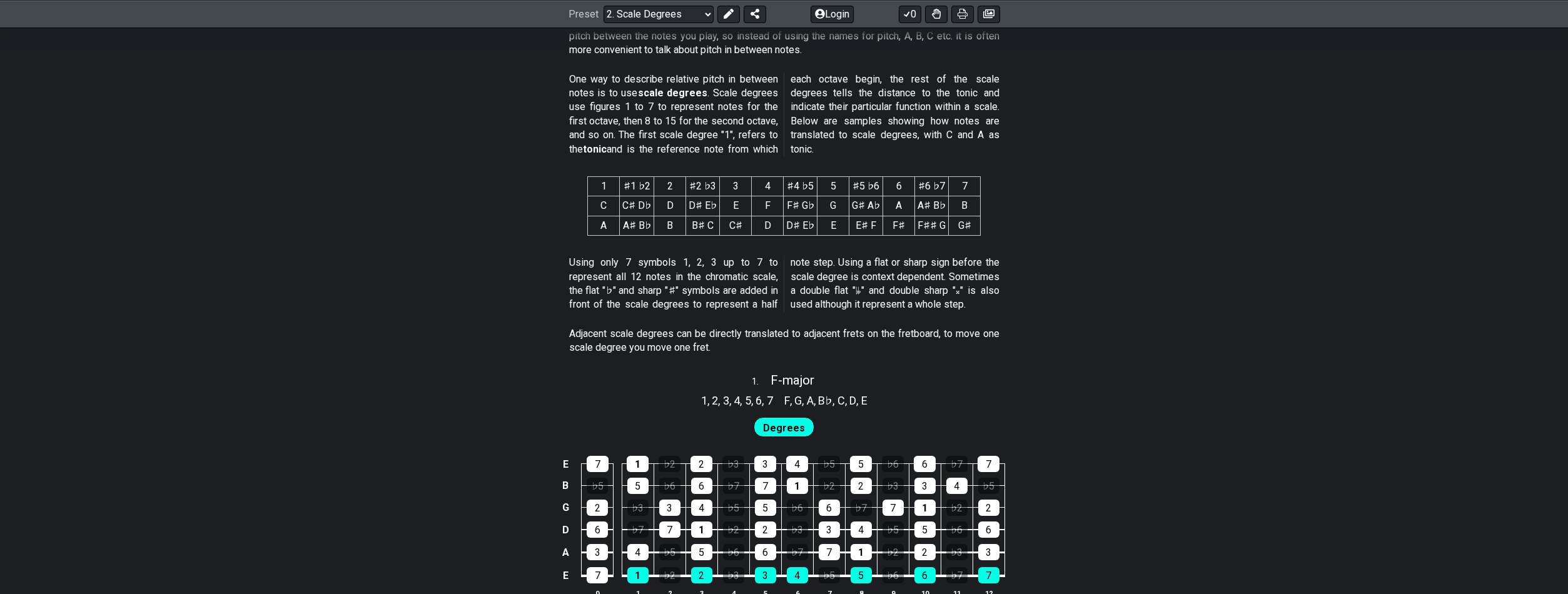
click at [785, 426] on span "Degrees" at bounding box center [784, 428] width 42 height 18
click at [632, 577] on div "1" at bounding box center [638, 575] width 21 height 16
click at [640, 578] on div "1" at bounding box center [638, 575] width 21 height 16
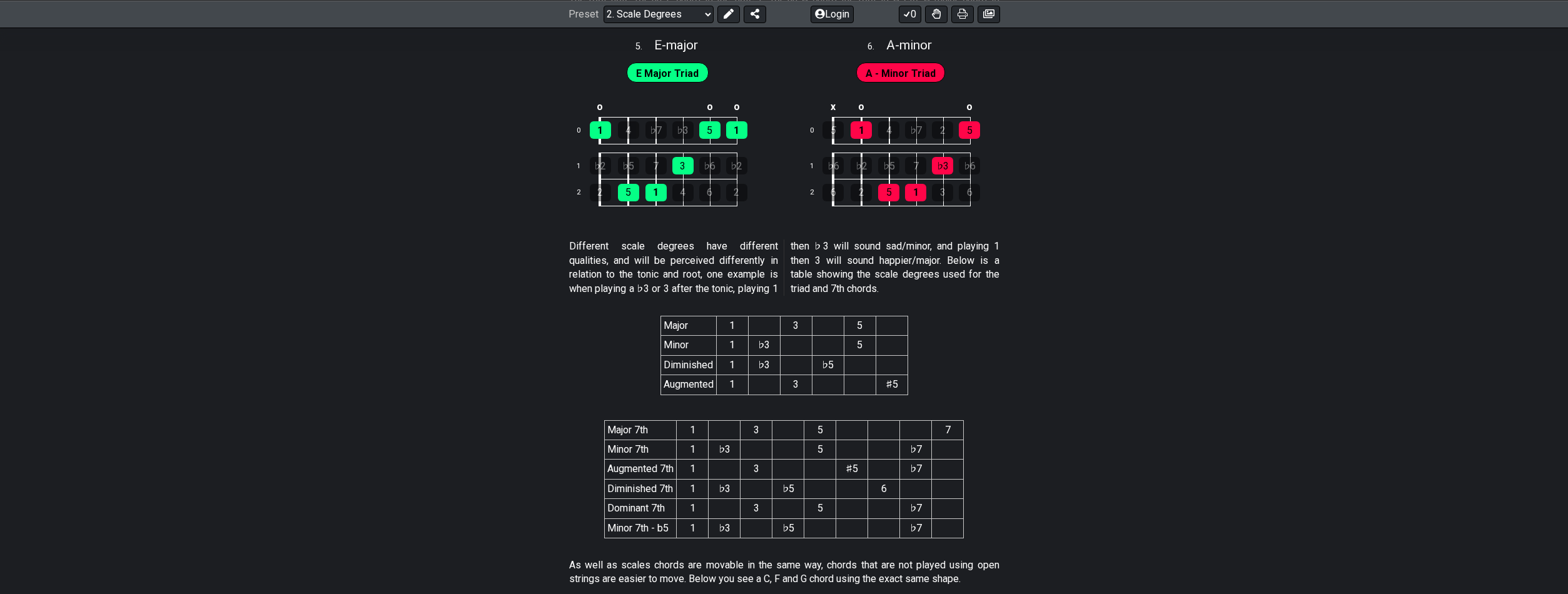
scroll to position [2105, 0]
